Goal: Task Accomplishment & Management: Use online tool/utility

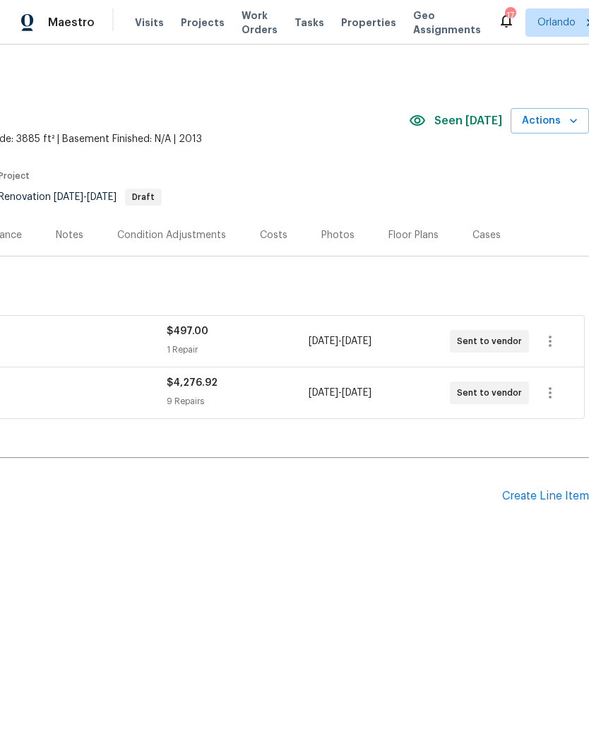
scroll to position [0, 209]
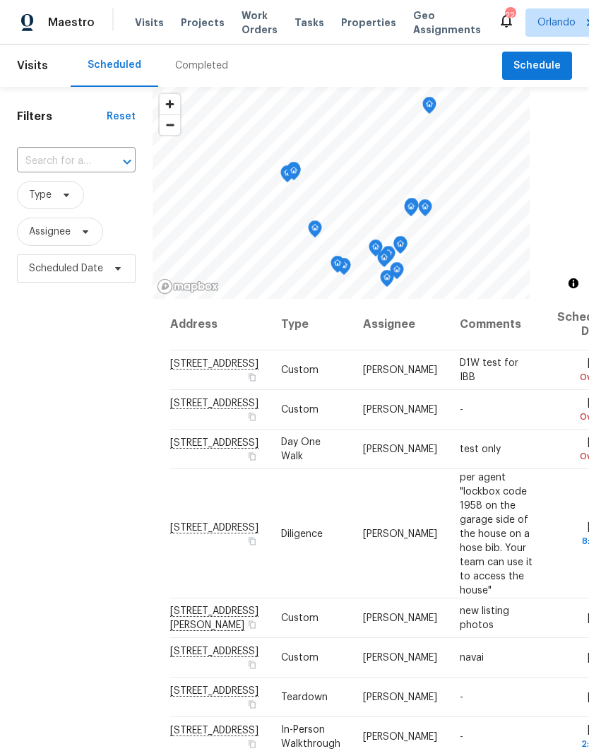
click at [194, 25] on span "Projects" at bounding box center [203, 23] width 44 height 14
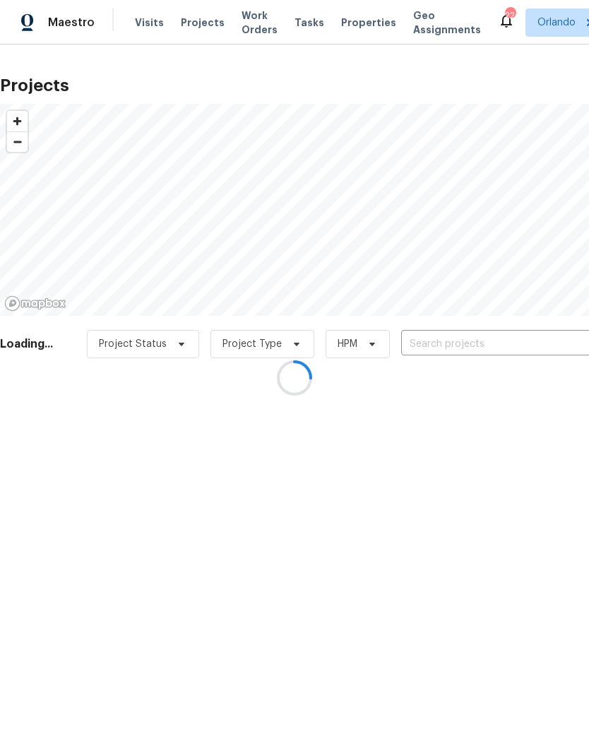
click at [493, 354] on div at bounding box center [294, 378] width 589 height 756
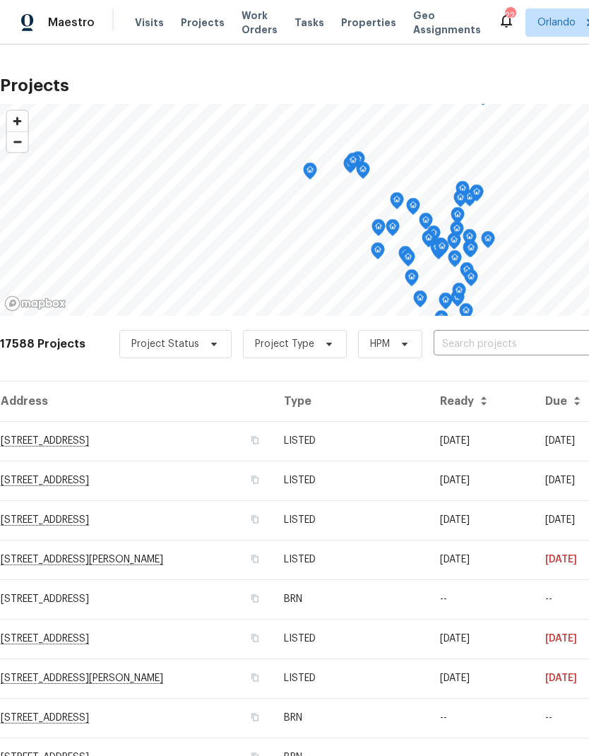
click at [473, 348] on input "text" at bounding box center [515, 344] width 162 height 22
type input "1912"
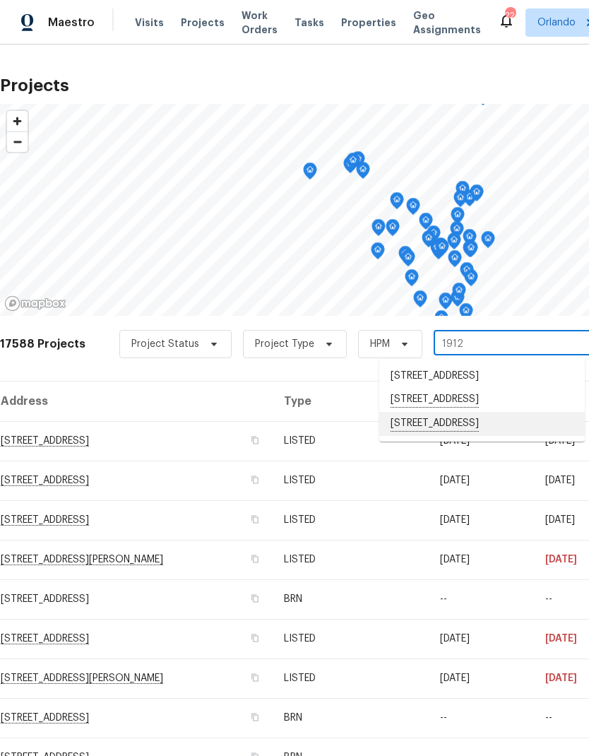
click at [494, 436] on li "1912 Cattleya Dr, Kissimmee, FL 34741" at bounding box center [481, 424] width 205 height 24
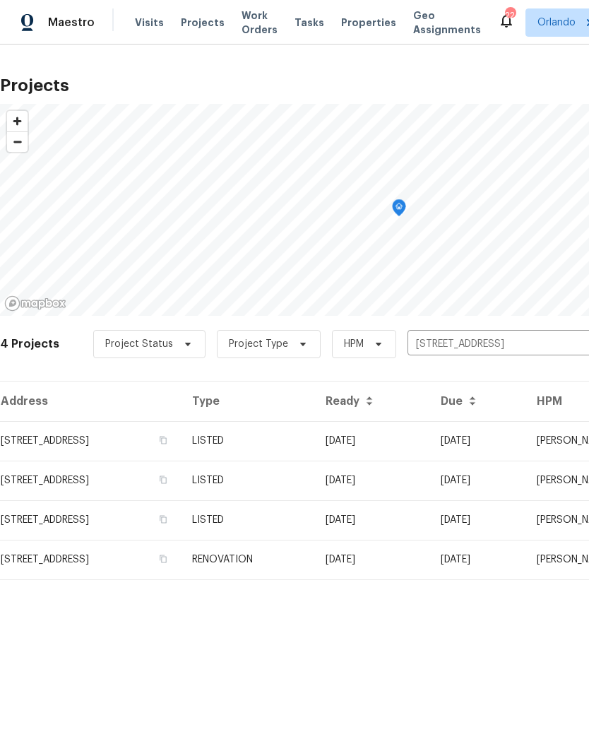
click at [427, 445] on td "08/22/25" at bounding box center [371, 441] width 115 height 40
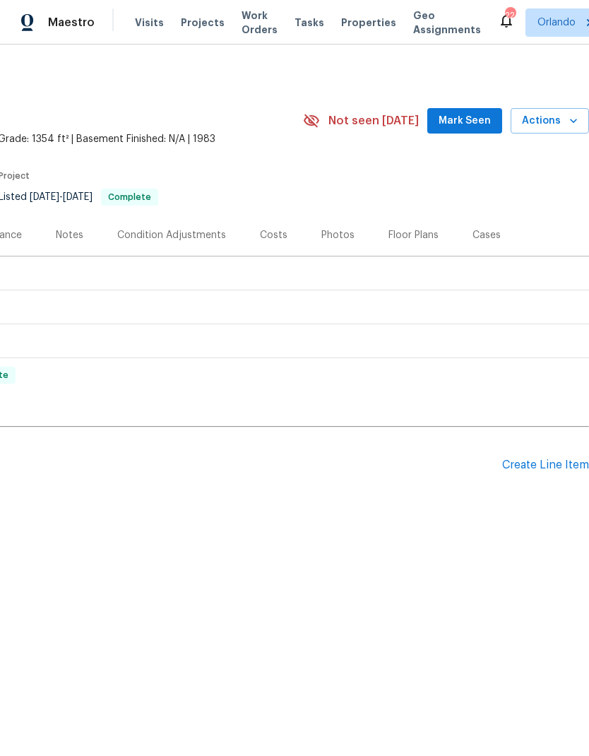
scroll to position [0, 209]
click at [554, 120] on span "Actions" at bounding box center [550, 121] width 56 height 18
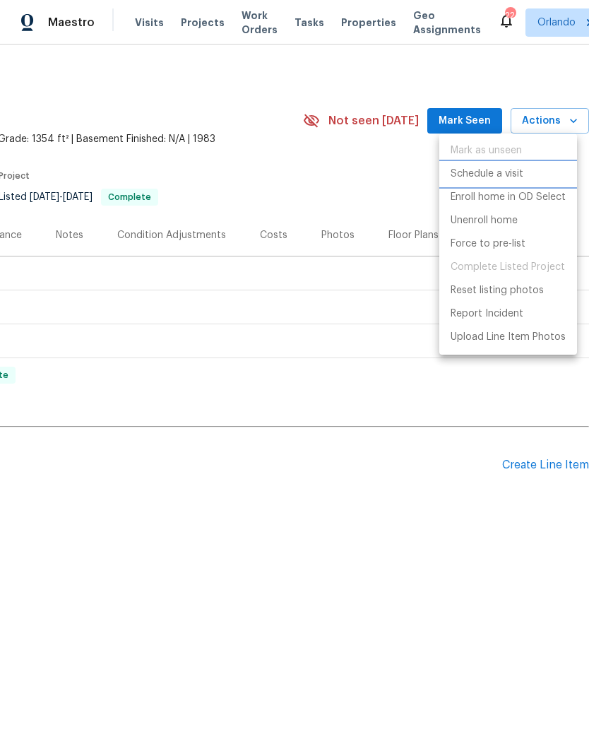
click at [497, 174] on p "Schedule a visit" at bounding box center [487, 174] width 73 height 15
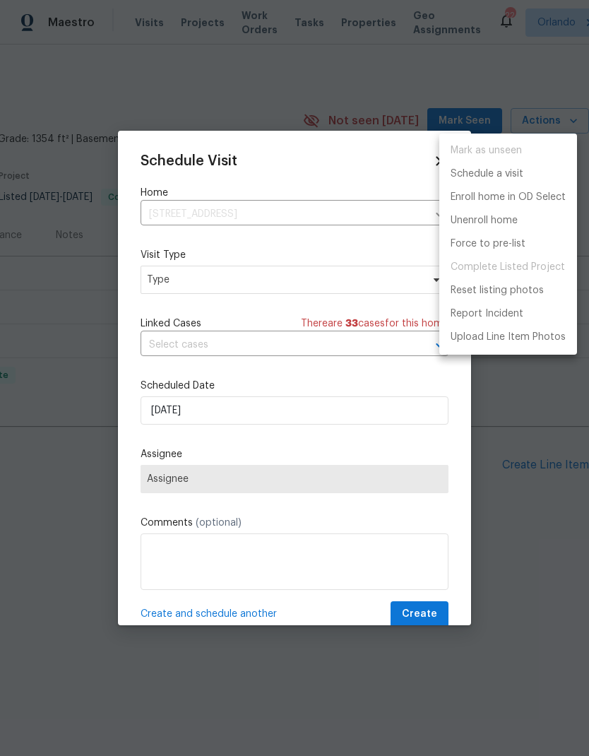
click at [328, 282] on div at bounding box center [294, 378] width 589 height 756
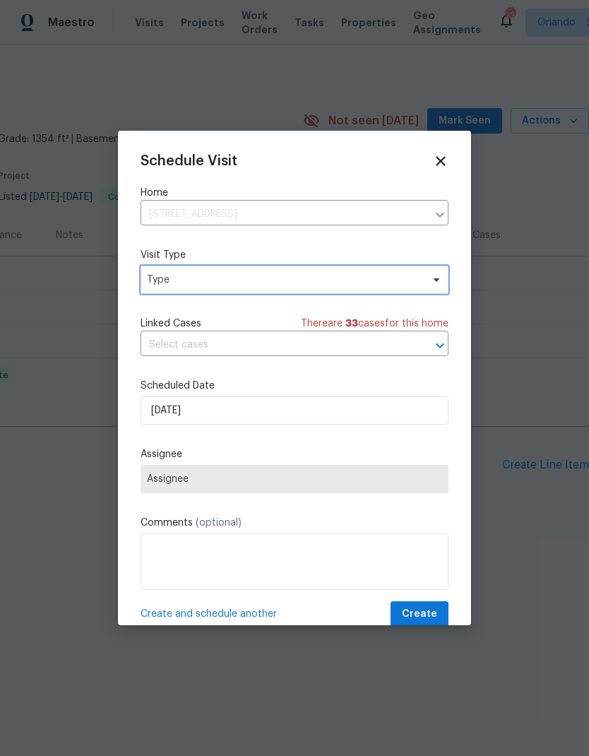
click at [365, 290] on span "Type" at bounding box center [295, 280] width 308 height 28
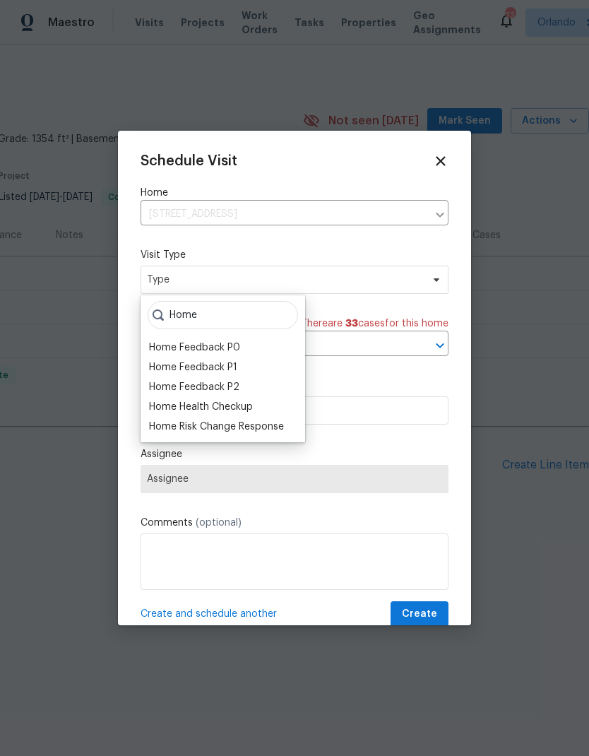
type input "Home"
click at [238, 401] on div "Home Health Checkup" at bounding box center [201, 407] width 104 height 14
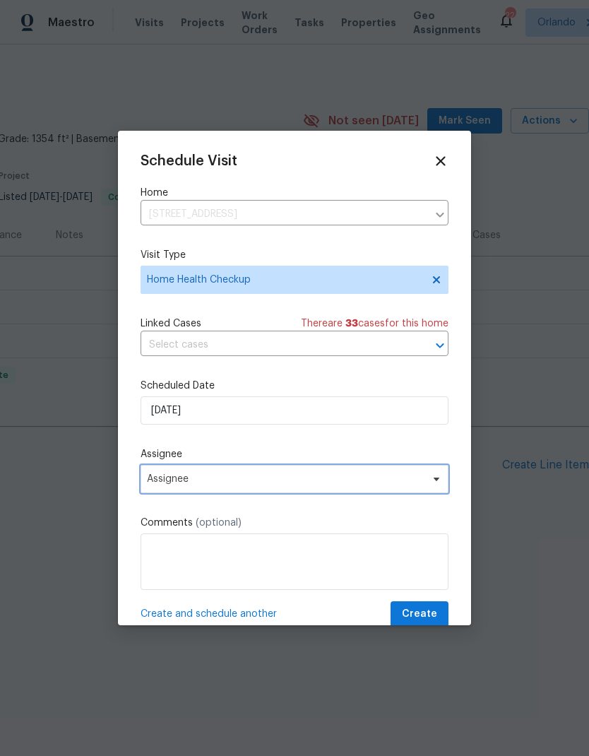
click at [415, 484] on span "Assignee" at bounding box center [285, 478] width 277 height 11
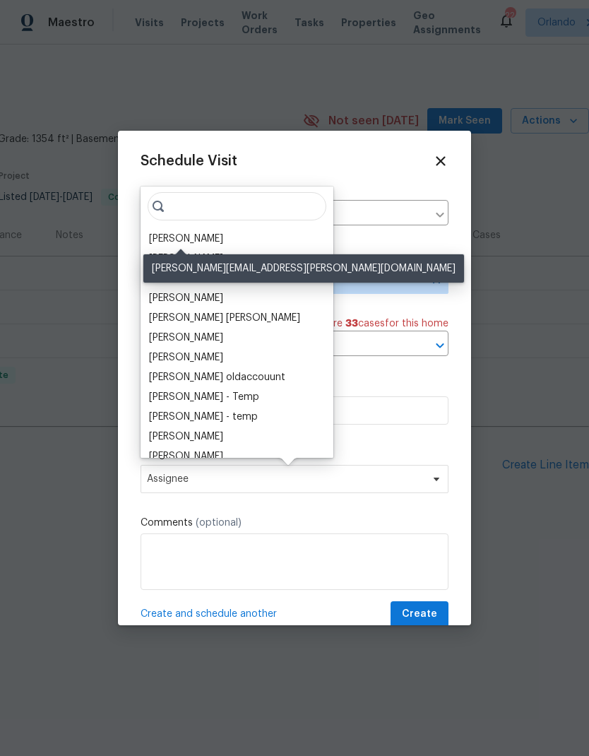
click at [214, 234] on div "[PERSON_NAME]" at bounding box center [186, 239] width 74 height 14
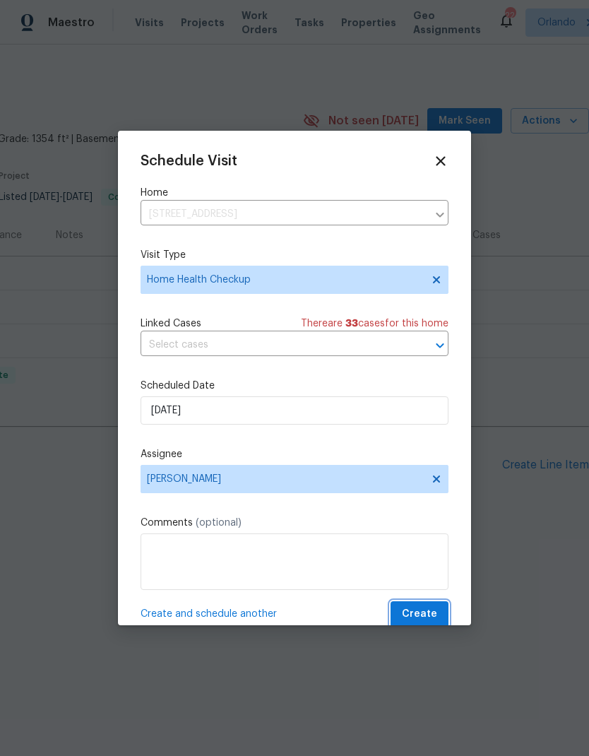
click at [431, 618] on span "Create" at bounding box center [419, 614] width 35 height 18
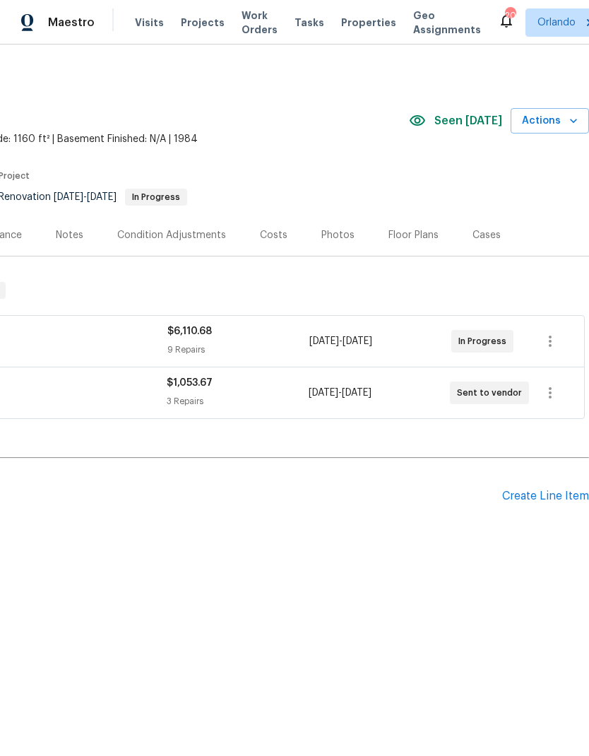
scroll to position [0, 209]
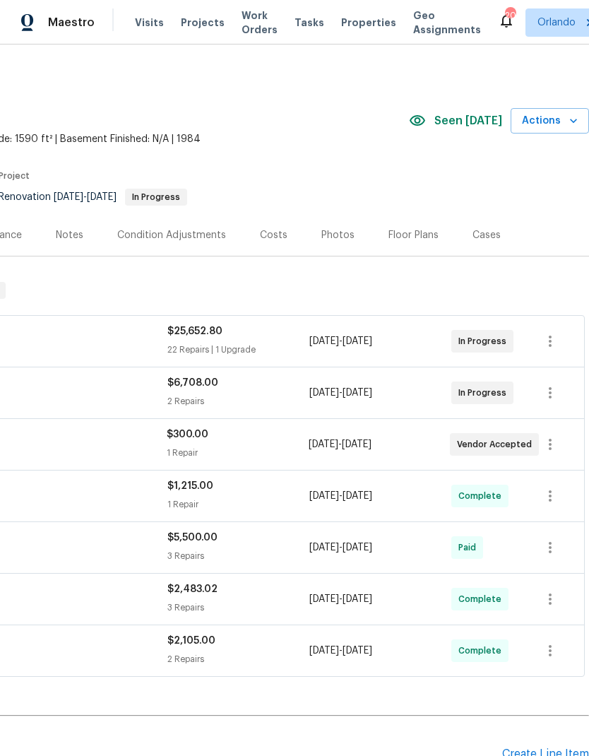
scroll to position [0, 209]
click at [572, 124] on icon "button" at bounding box center [573, 121] width 14 height 14
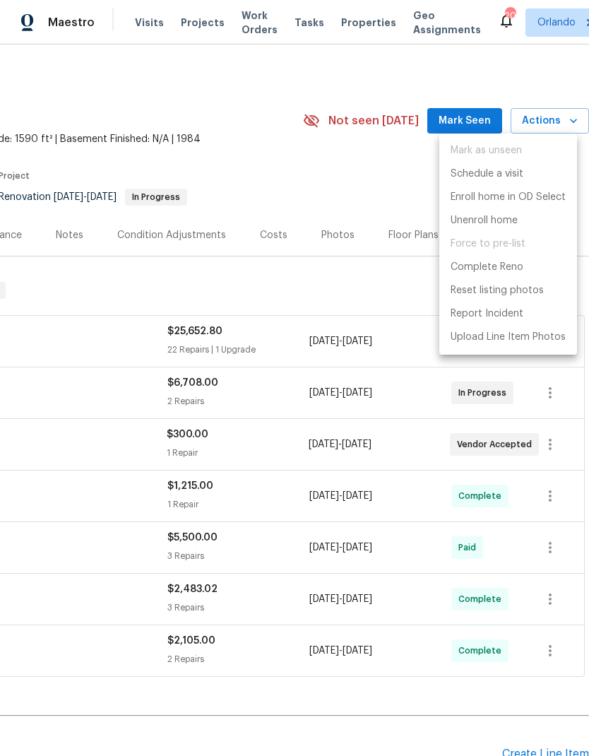
click at [465, 119] on div at bounding box center [294, 378] width 589 height 756
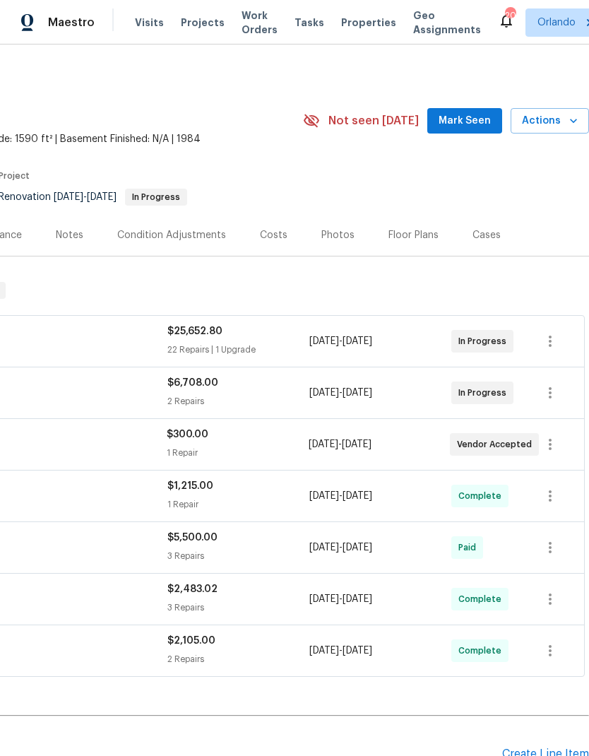
click at [467, 125] on span "Mark Seen" at bounding box center [465, 121] width 52 height 18
click at [564, 124] on span "Actions" at bounding box center [550, 121] width 56 height 18
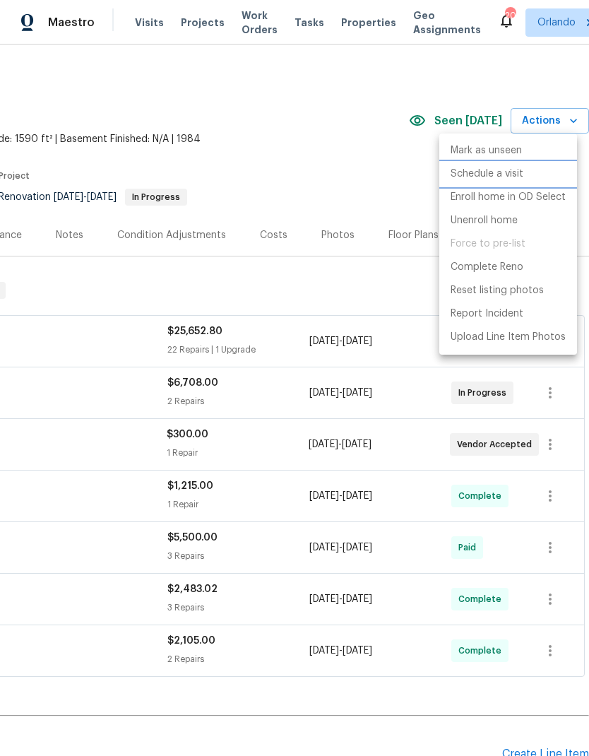
click at [521, 174] on p "Schedule a visit" at bounding box center [487, 174] width 73 height 15
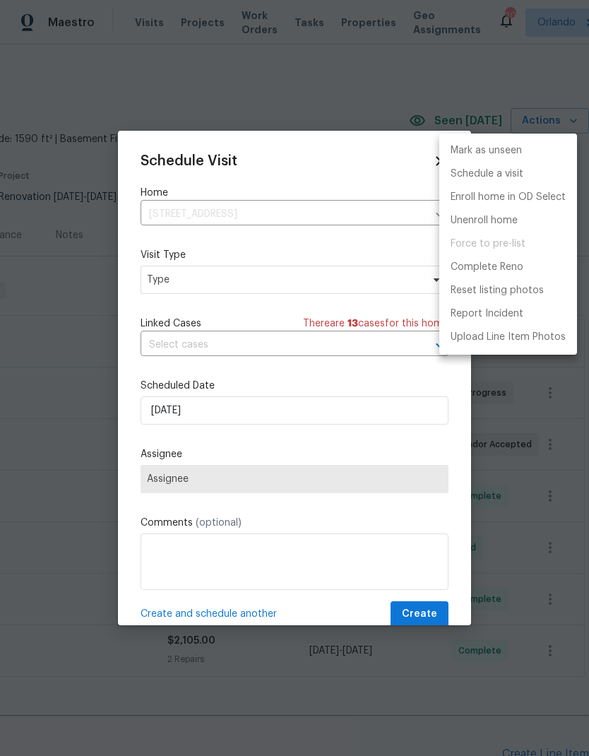
click at [337, 287] on div at bounding box center [294, 378] width 589 height 756
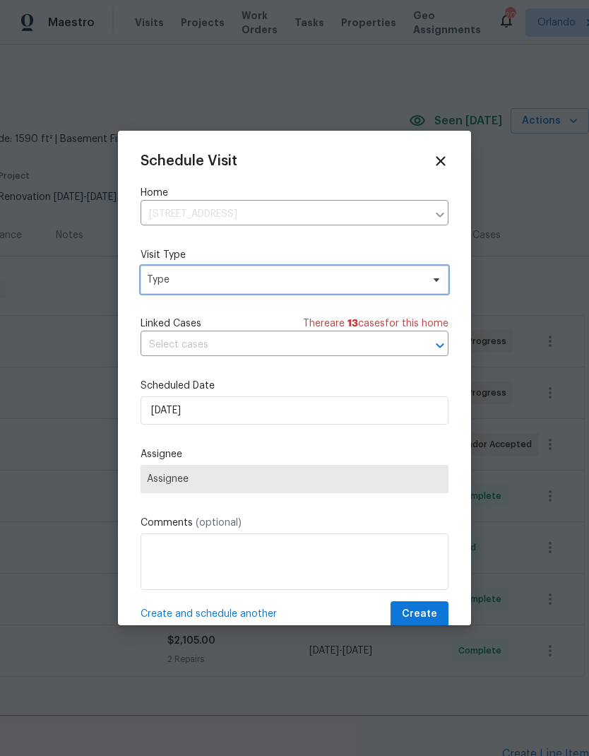
click at [417, 285] on span "Type" at bounding box center [284, 280] width 275 height 14
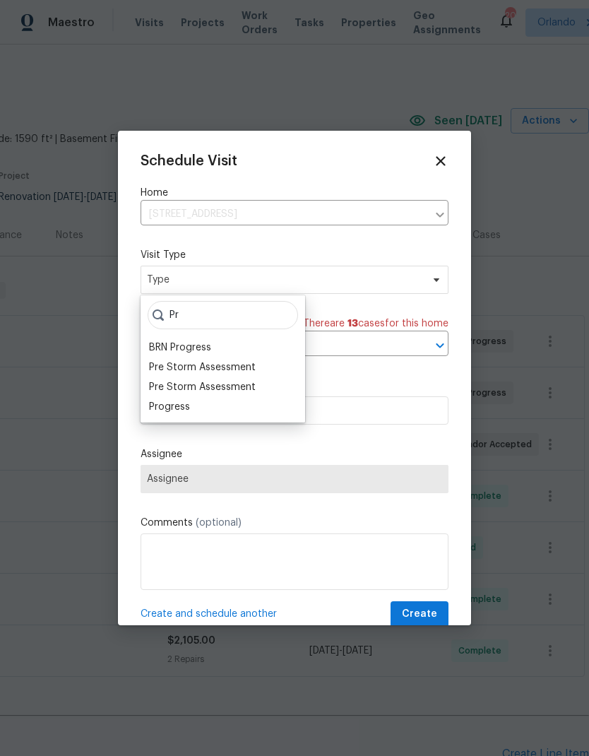
type input "Pr"
click at [184, 410] on div "Progress" at bounding box center [169, 407] width 41 height 14
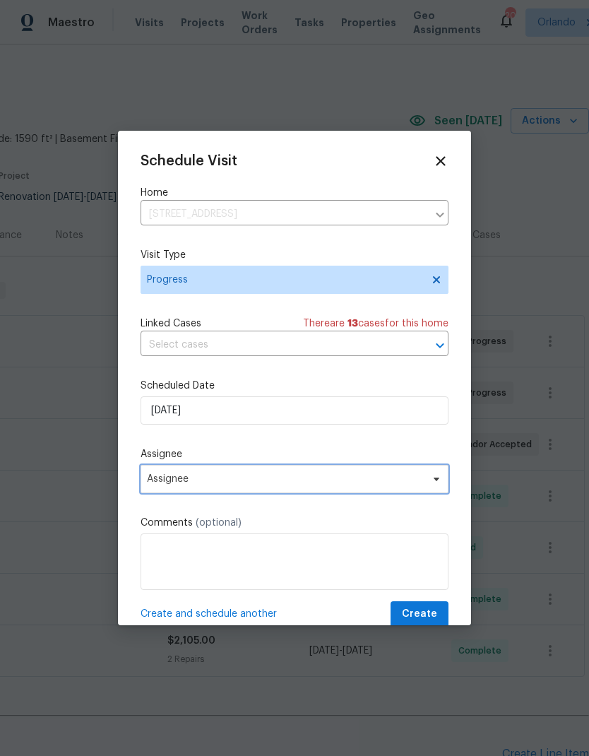
click at [398, 478] on span "Assignee" at bounding box center [285, 478] width 277 height 11
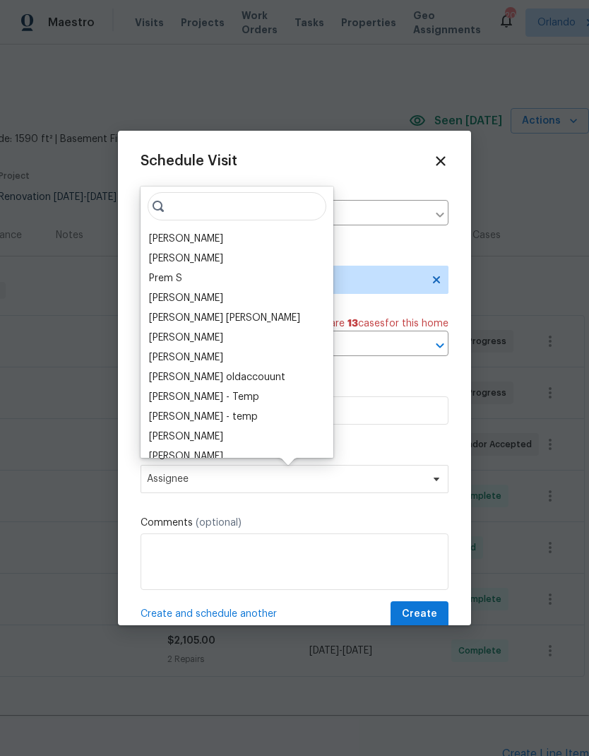
click at [208, 253] on div "Vigneshwaran B" at bounding box center [186, 258] width 74 height 14
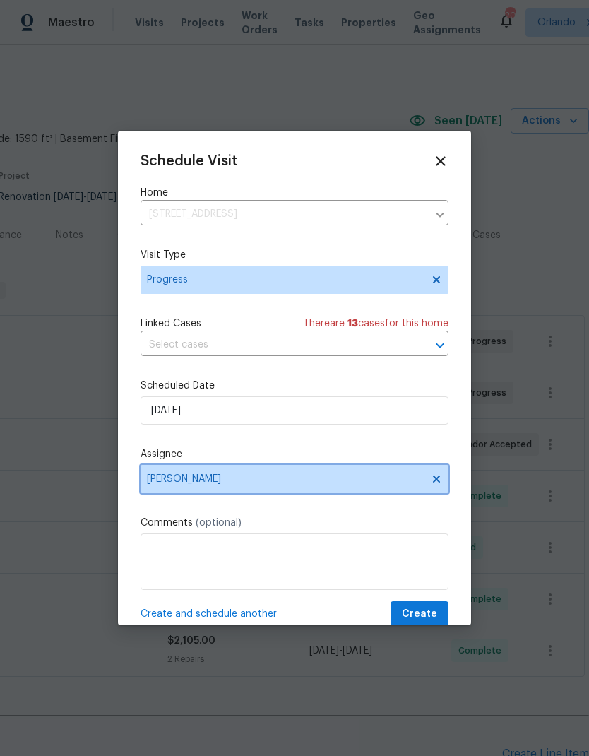
click at [438, 482] on icon at bounding box center [436, 478] width 7 height 7
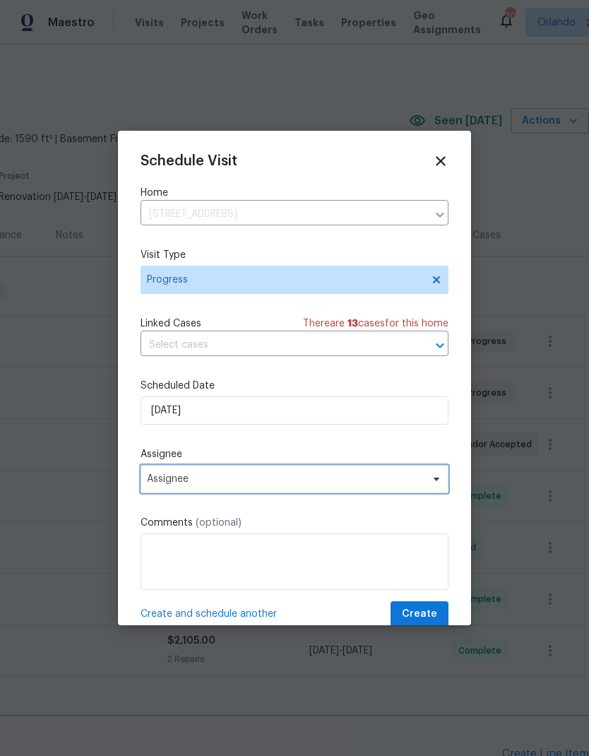
click at [323, 489] on span "Assignee" at bounding box center [295, 479] width 308 height 28
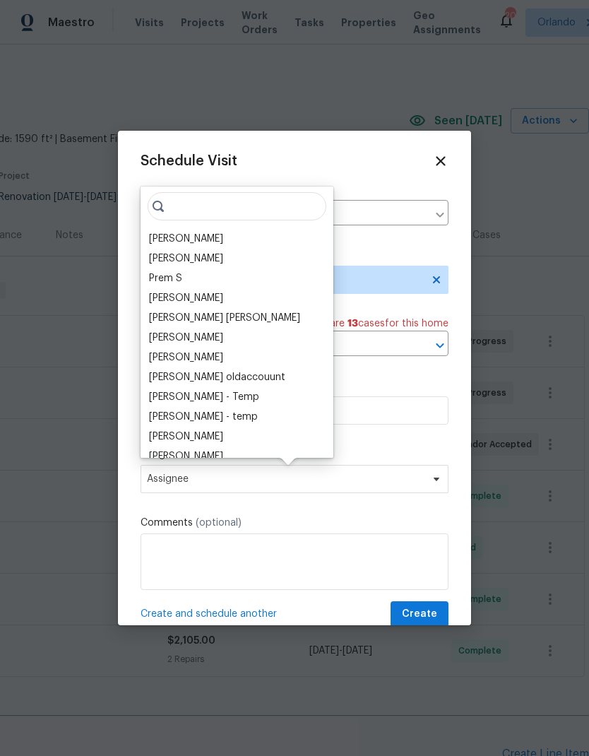
click at [191, 241] on div "[PERSON_NAME]" at bounding box center [186, 239] width 74 height 14
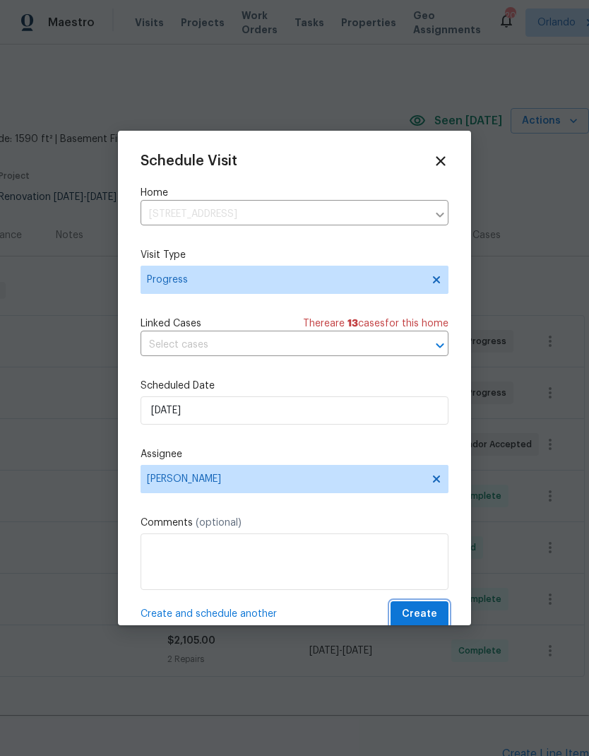
click at [423, 607] on button "Create" at bounding box center [420, 614] width 58 height 26
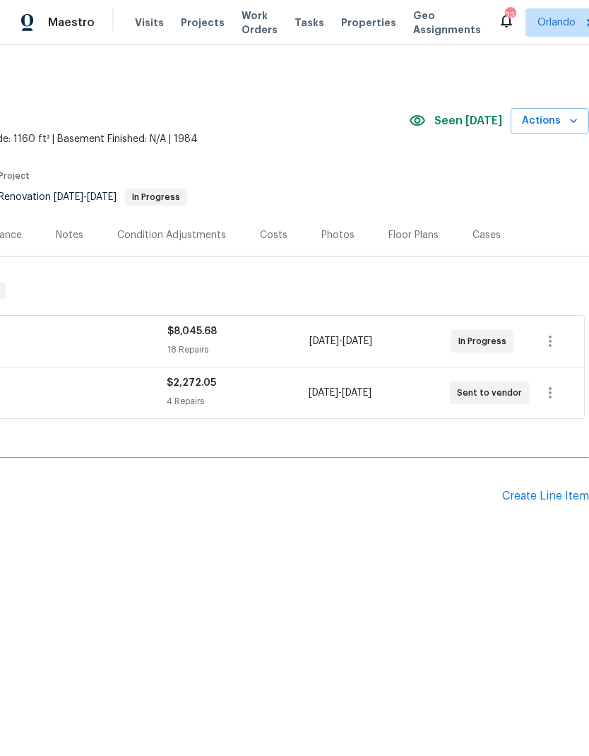
scroll to position [0, 210]
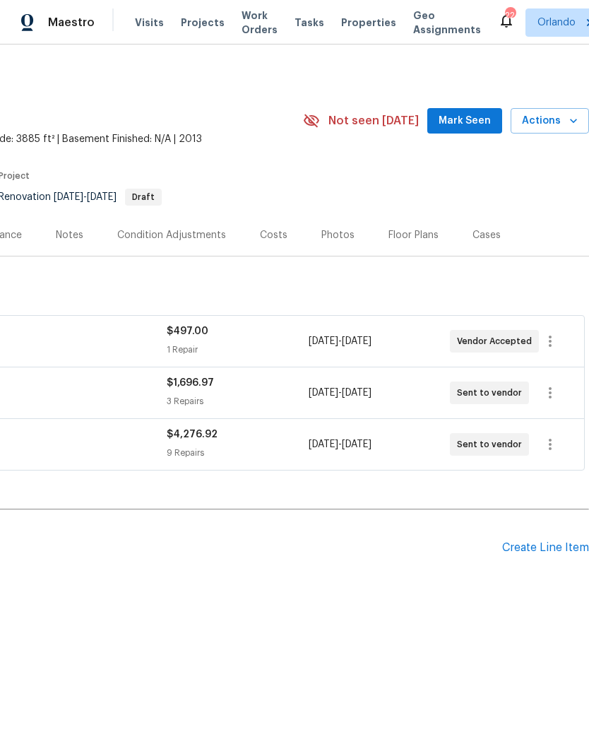
scroll to position [0, 209]
click at [467, 129] on span "Mark Seen" at bounding box center [465, 121] width 52 height 18
click at [461, 126] on span "Seen [DATE]" at bounding box center [468, 121] width 68 height 14
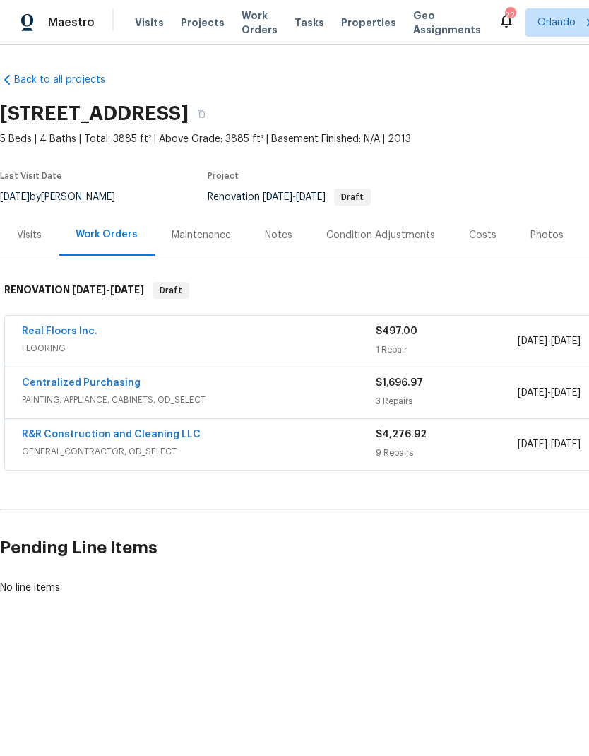
scroll to position [0, 0]
